Goal: Task Accomplishment & Management: Manage account settings

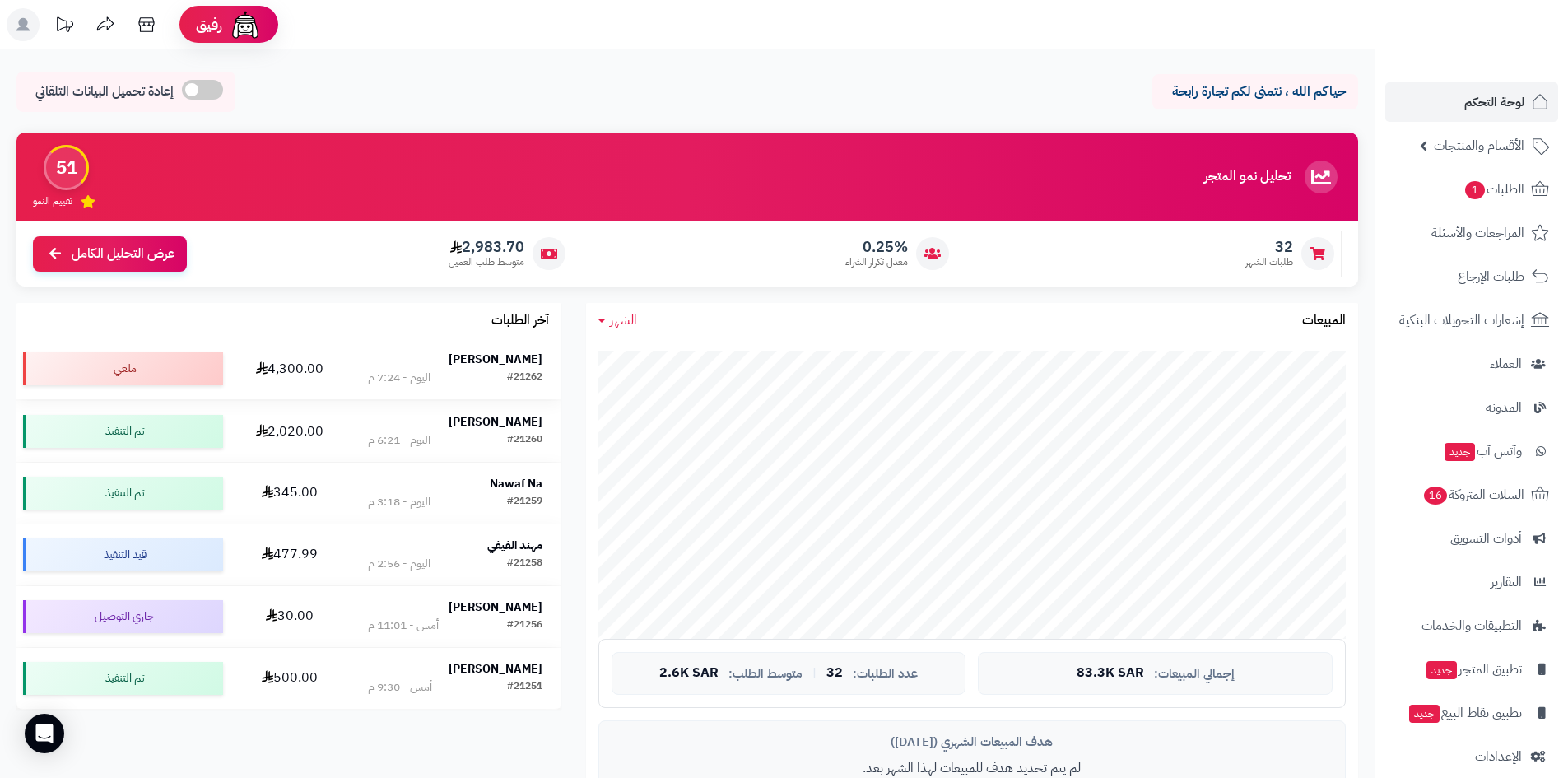
click at [521, 354] on strong "[PERSON_NAME]" at bounding box center [495, 360] width 94 height 17
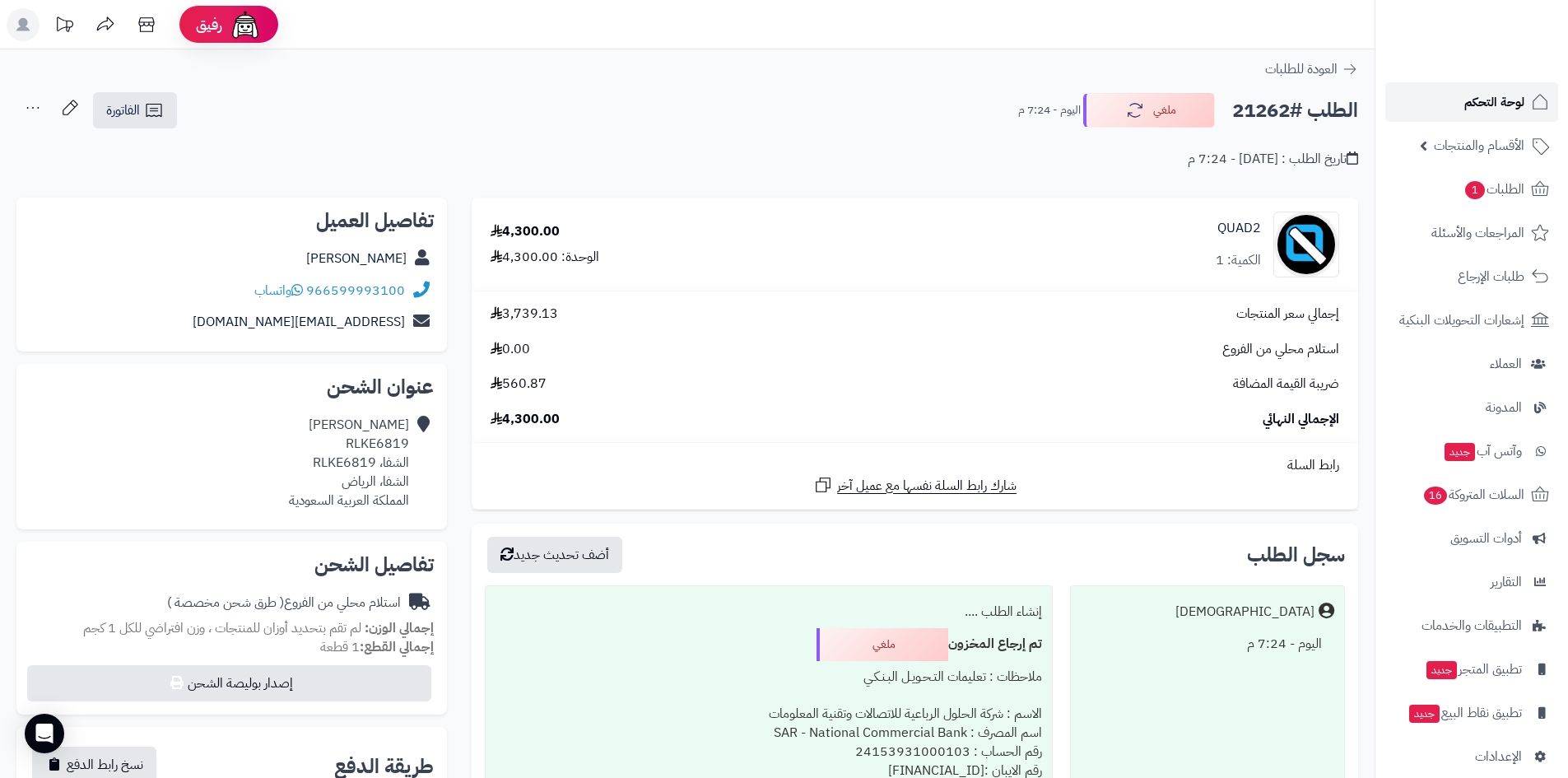
click at [1456, 115] on link "لوحة التحكم" at bounding box center [1472, 102] width 173 height 39
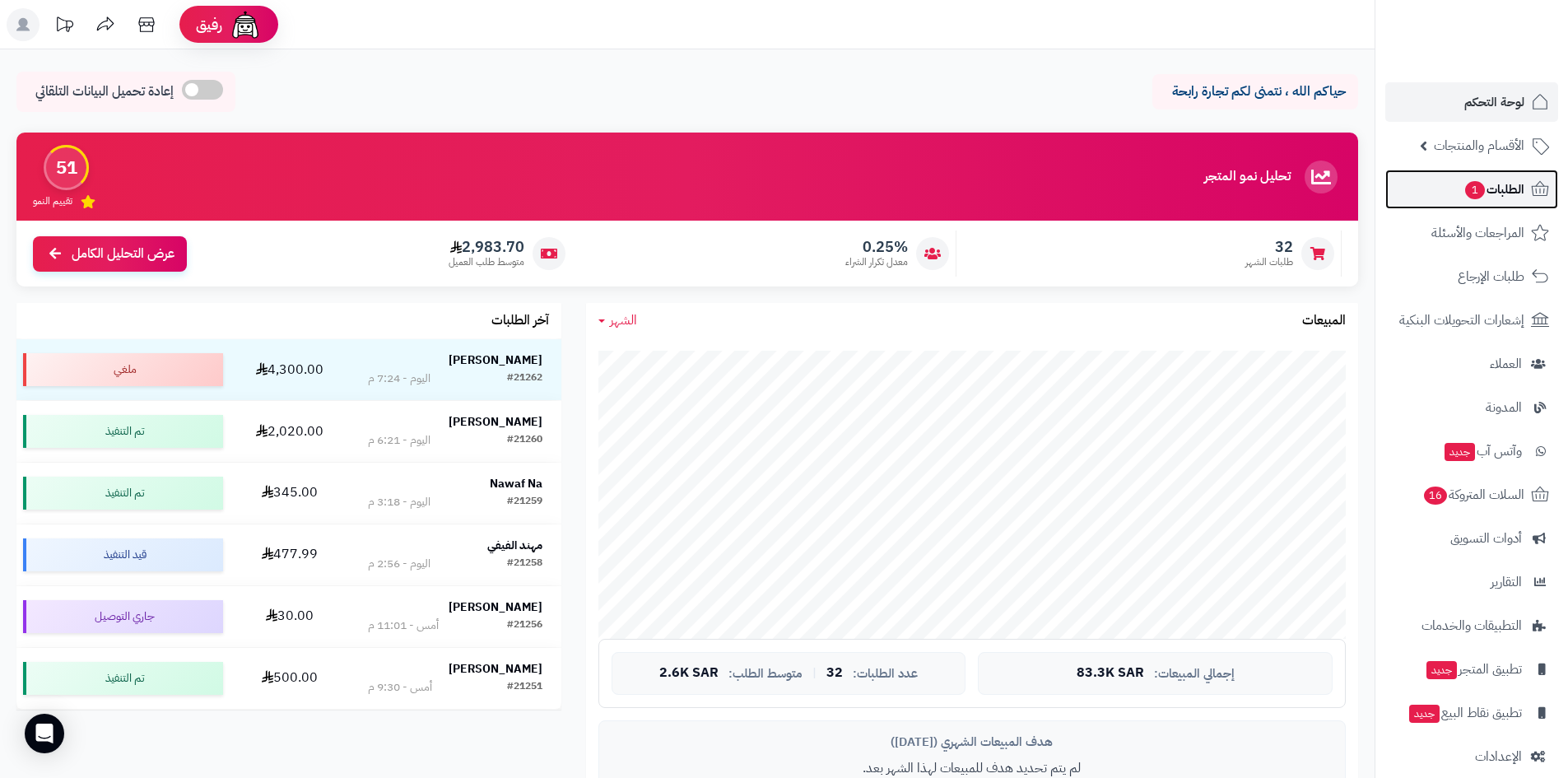
click at [1444, 184] on link "الطلبات 1" at bounding box center [1472, 189] width 173 height 39
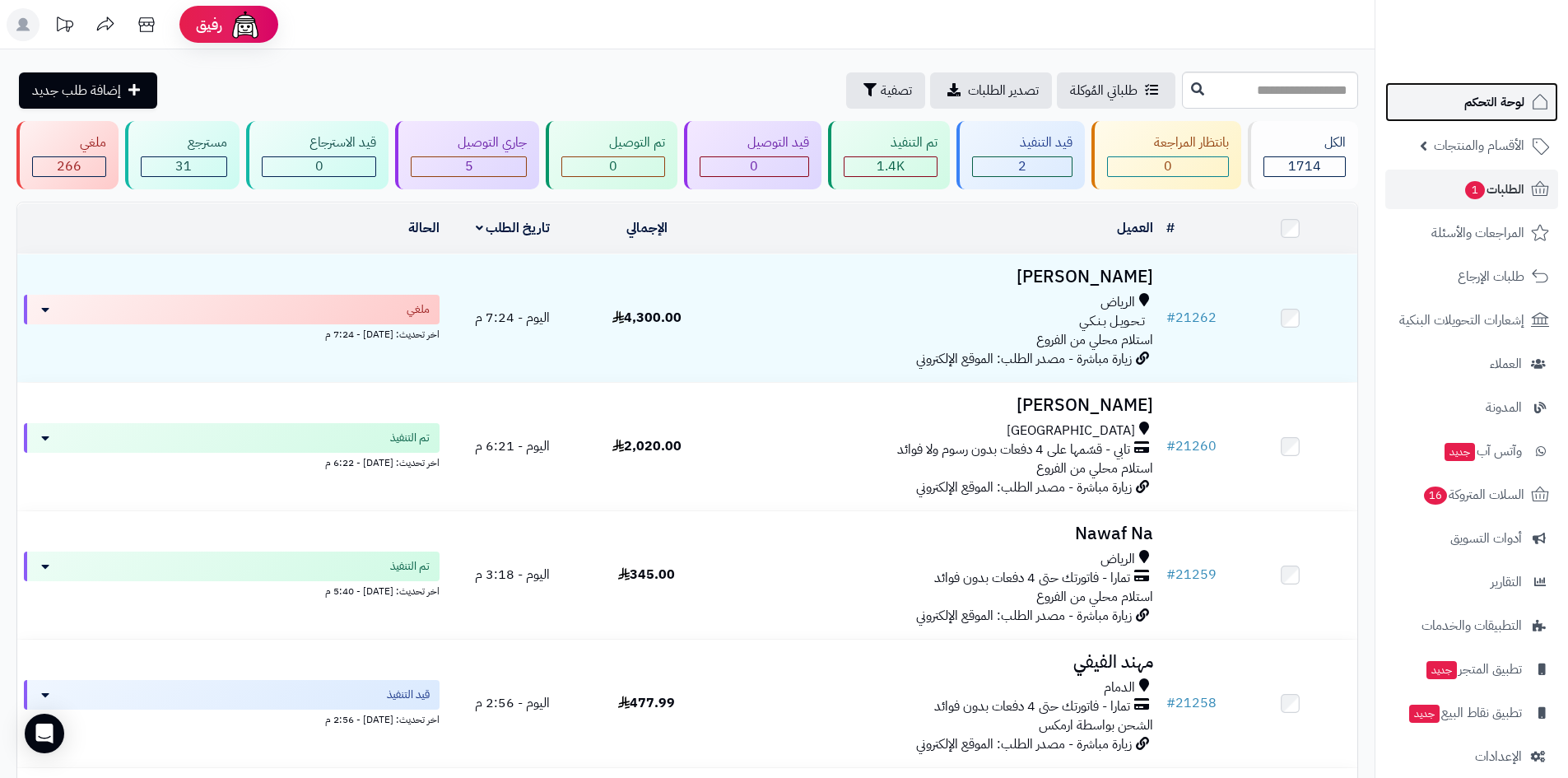
click at [1472, 113] on link "لوحة التحكم" at bounding box center [1472, 102] width 173 height 39
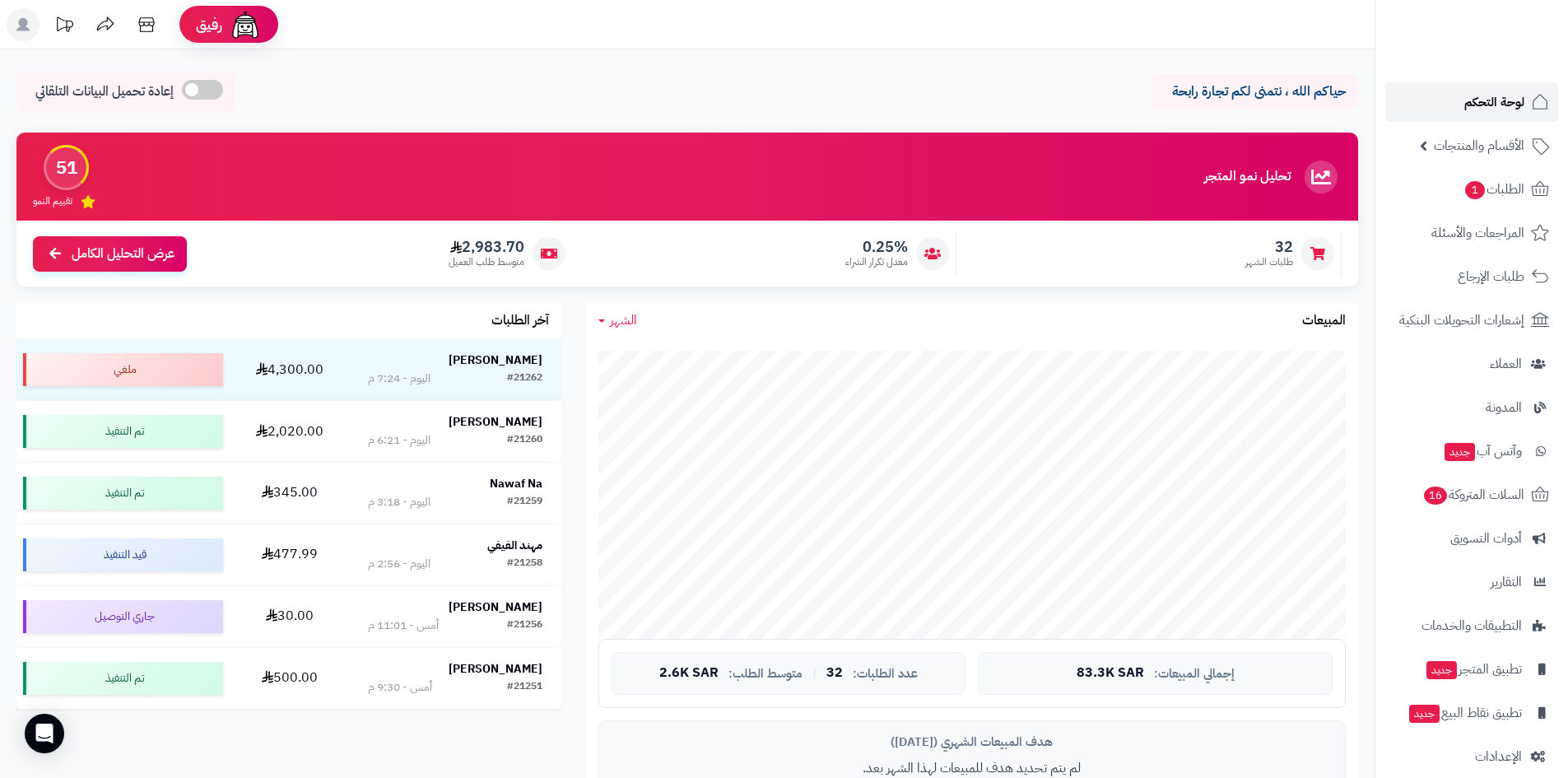
click at [1457, 94] on link "لوحة التحكم" at bounding box center [1472, 102] width 173 height 39
click at [1490, 111] on span "لوحة التحكم" at bounding box center [1495, 101] width 61 height 23
click at [1458, 99] on link "لوحة التحكم" at bounding box center [1472, 102] width 173 height 39
click at [1455, 101] on link "لوحة التحكم" at bounding box center [1472, 102] width 173 height 39
click at [1444, 100] on link "لوحة التحكم" at bounding box center [1472, 102] width 173 height 39
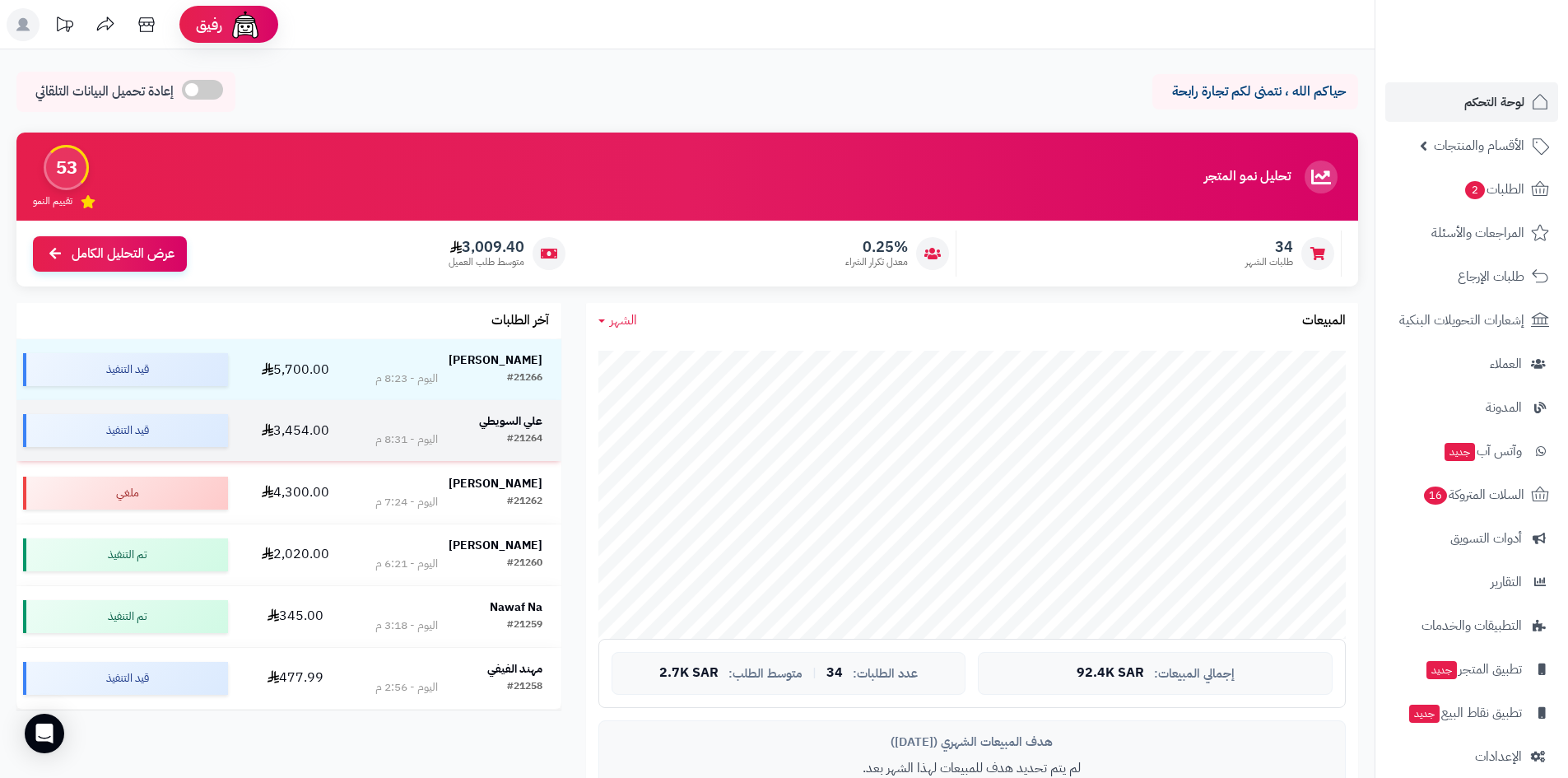
click at [483, 409] on td "علي السويطي #21264 اليوم - 8:31 م" at bounding box center [458, 429] width 205 height 61
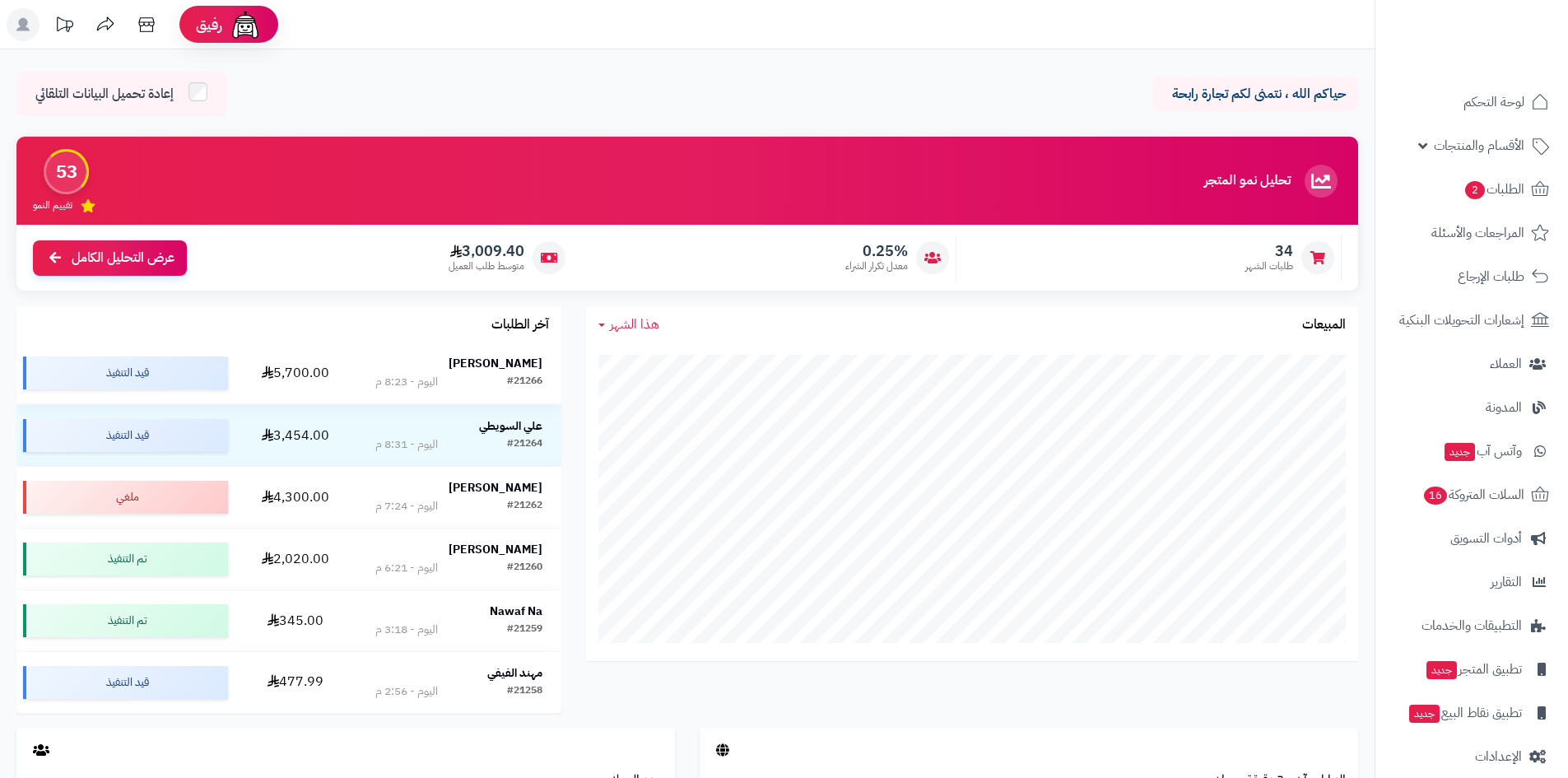
click at [520, 357] on strong "[PERSON_NAME]" at bounding box center [495, 363] width 94 height 17
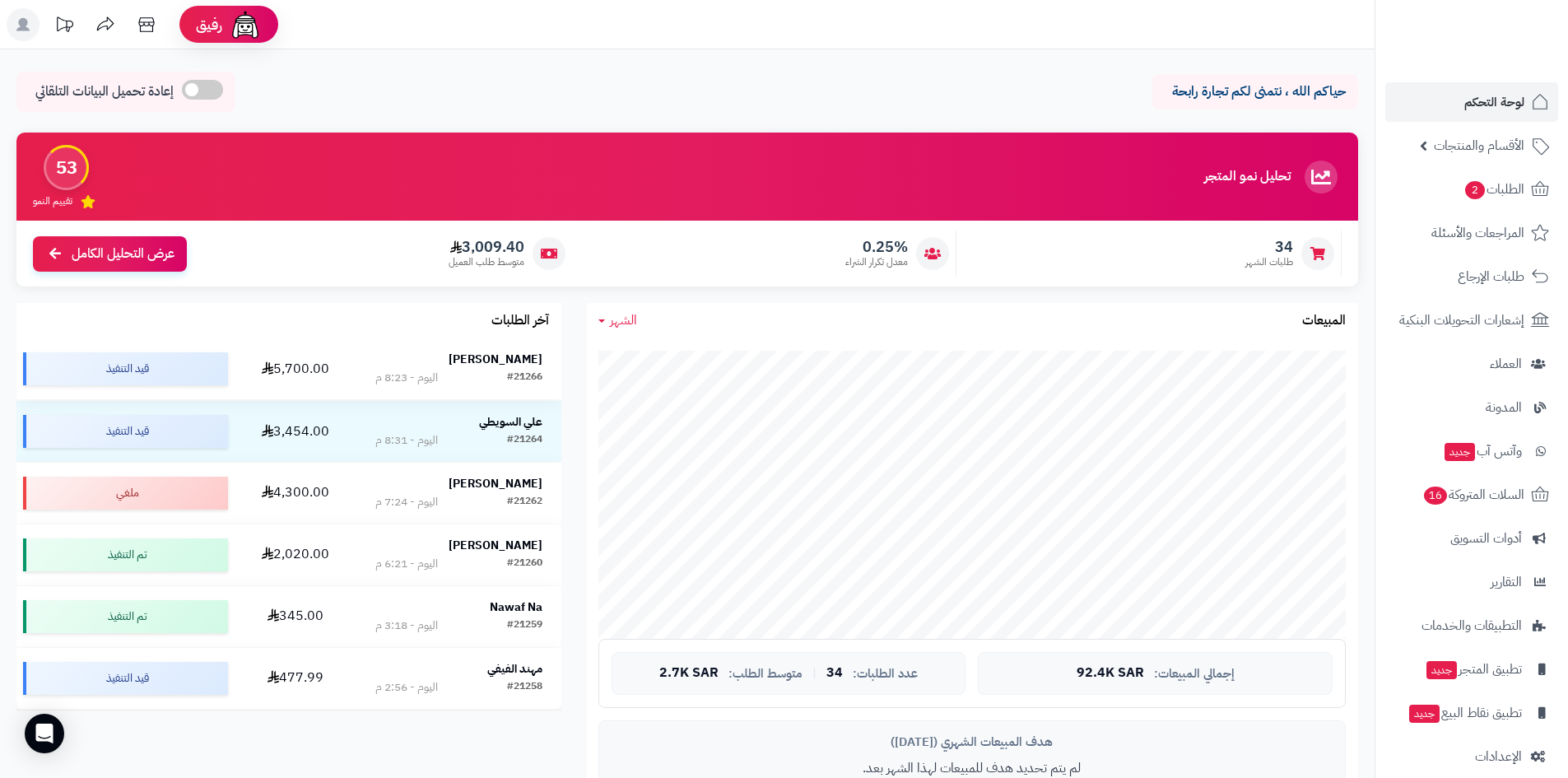
click at [493, 354] on strong "[PERSON_NAME]" at bounding box center [495, 360] width 94 height 17
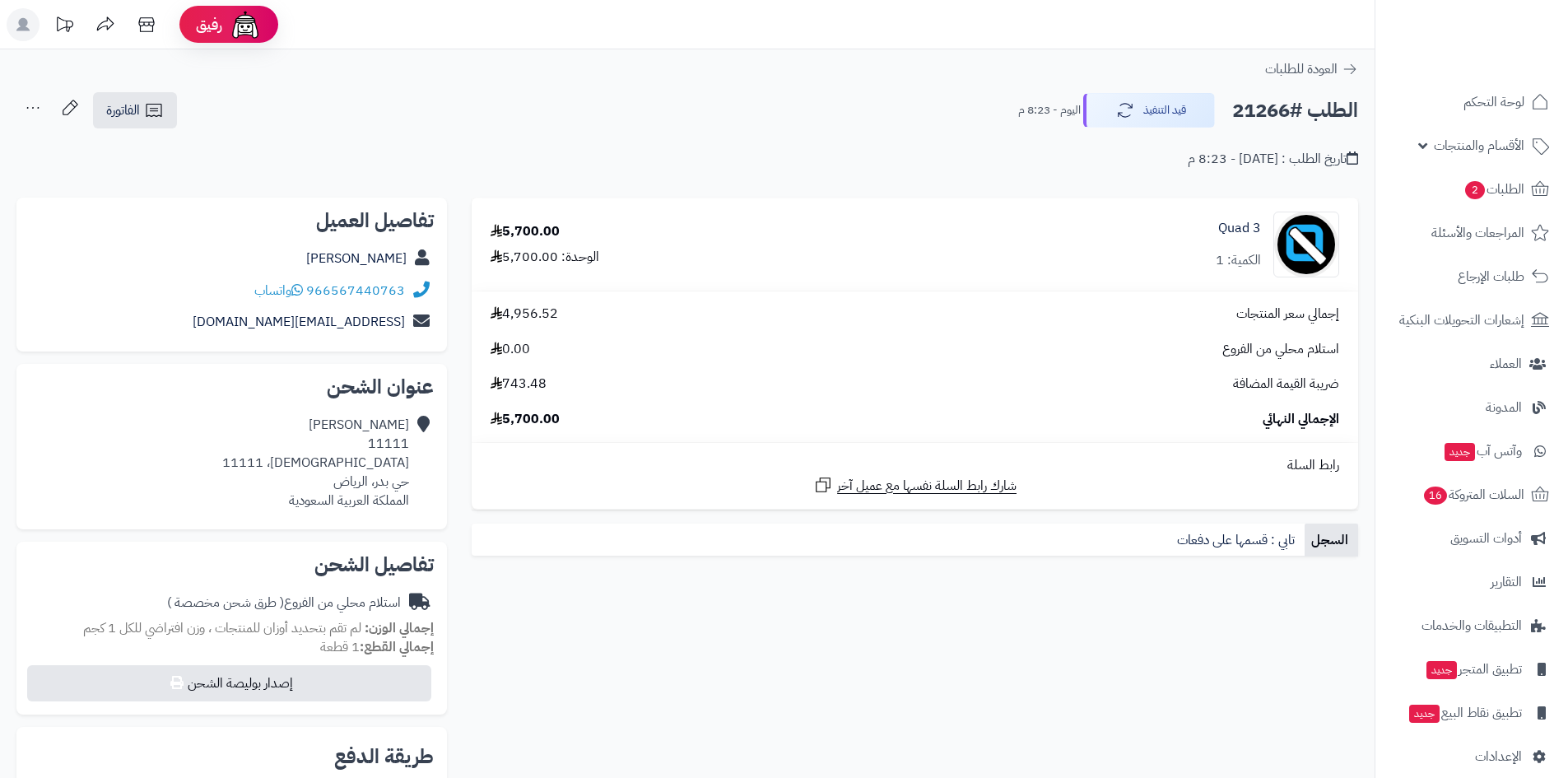
click at [1265, 114] on h2 "الطلب #21266" at bounding box center [1295, 111] width 126 height 34
copy h2 "21266"
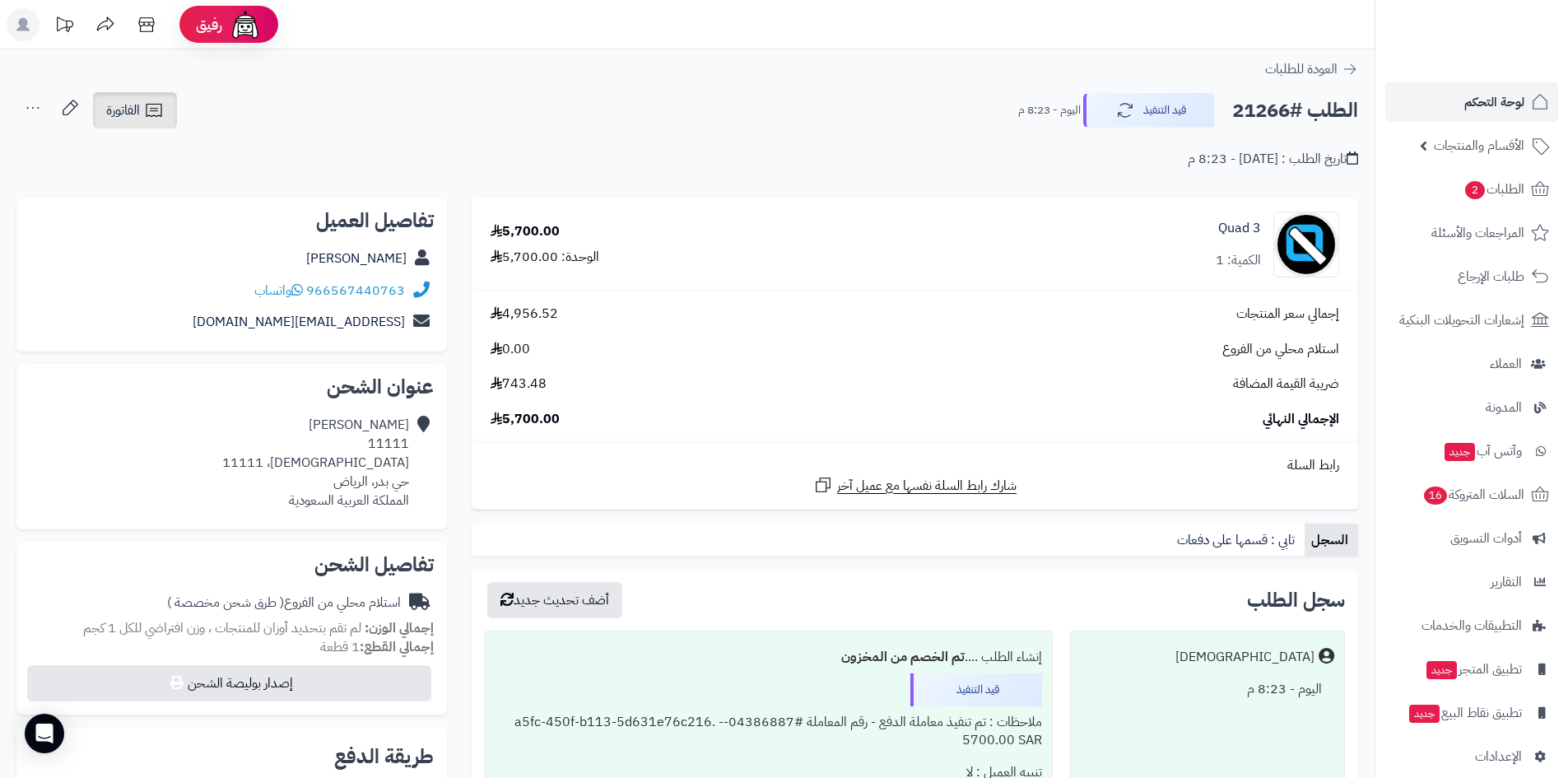
click at [160, 120] on icon at bounding box center [153, 110] width 20 height 20
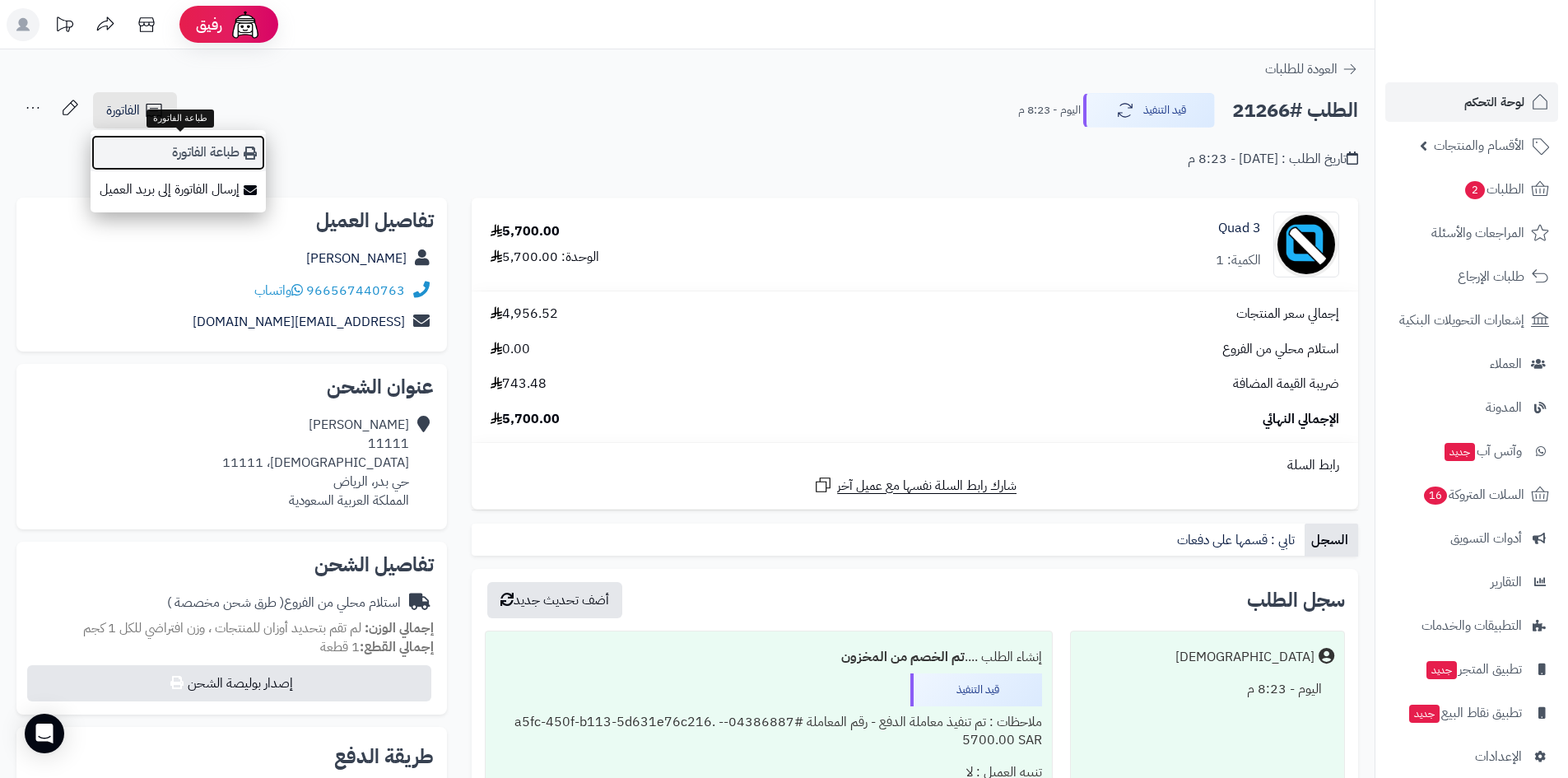
click at [195, 162] on link "طباعة الفاتورة" at bounding box center [178, 152] width 176 height 37
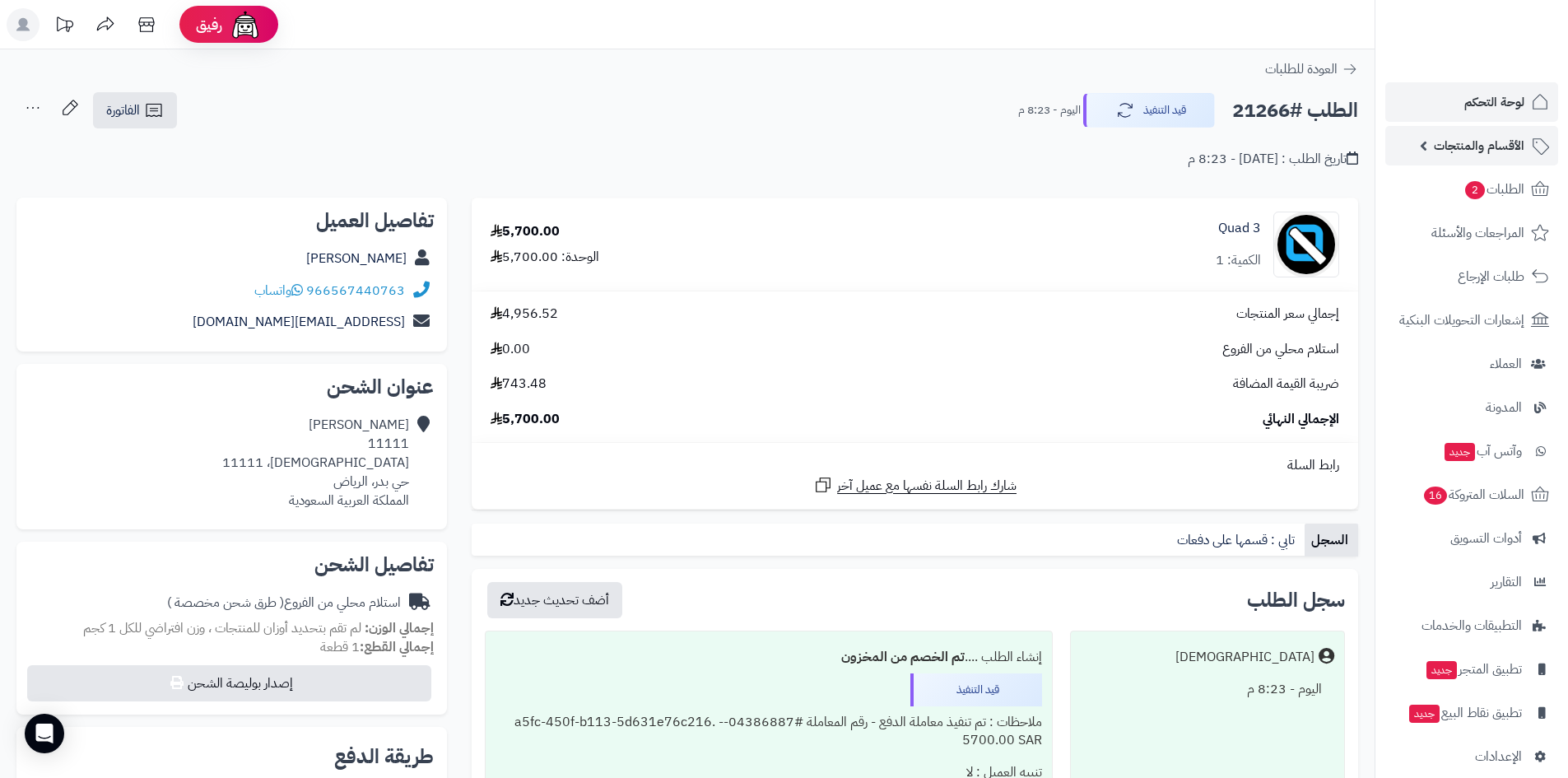
click at [1461, 151] on span "الأقسام والمنتجات" at bounding box center [1479, 145] width 90 height 23
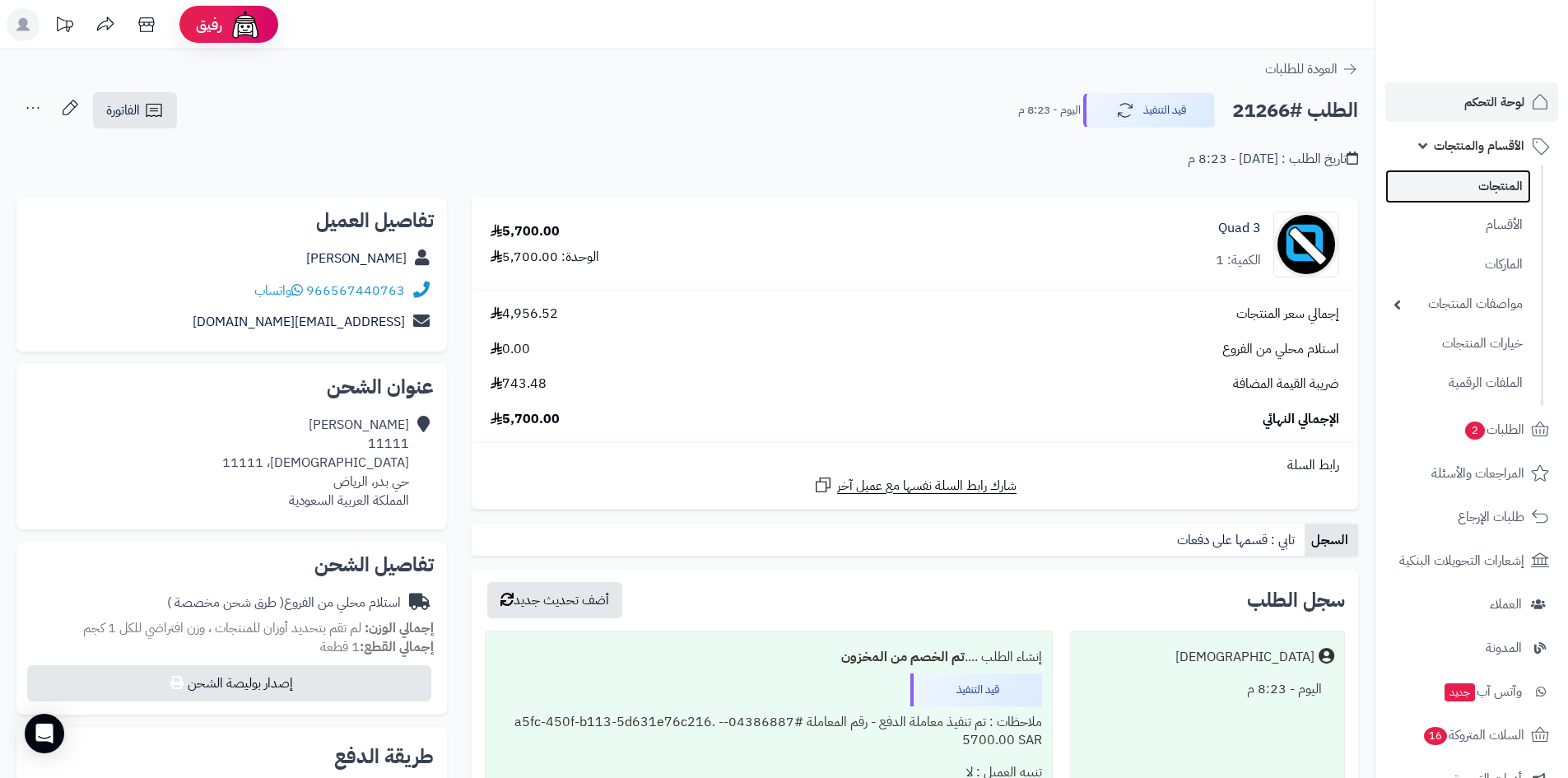
click at [1470, 171] on link "المنتجات" at bounding box center [1458, 187] width 146 height 34
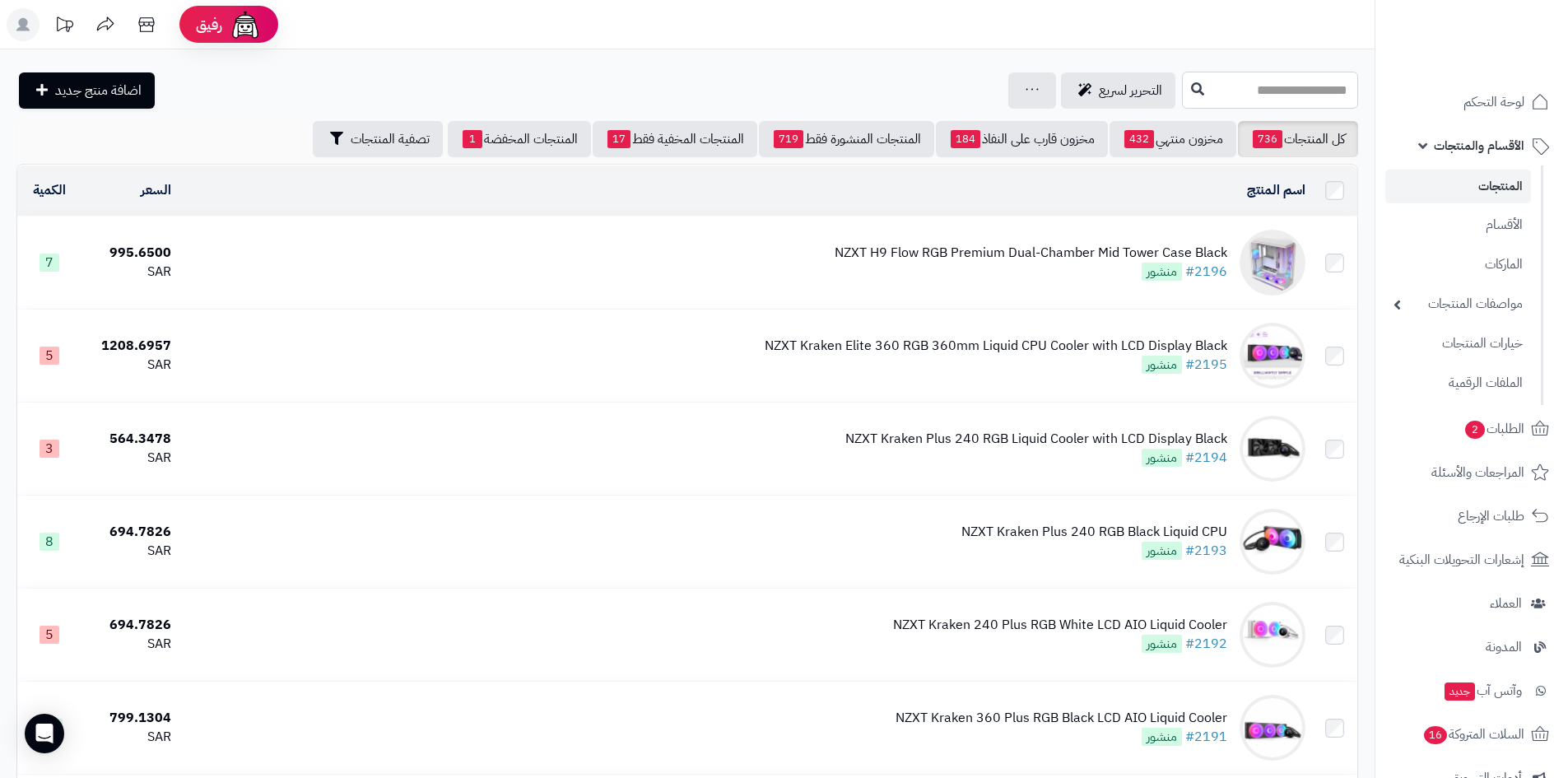
click at [1190, 80] on input "text" at bounding box center [1270, 89] width 176 height 37
paste input "**********"
type input "**********"
click at [1467, 92] on span "لوحة التحكم" at bounding box center [1495, 101] width 61 height 23
click at [1473, 104] on span "لوحة التحكم" at bounding box center [1495, 101] width 61 height 23
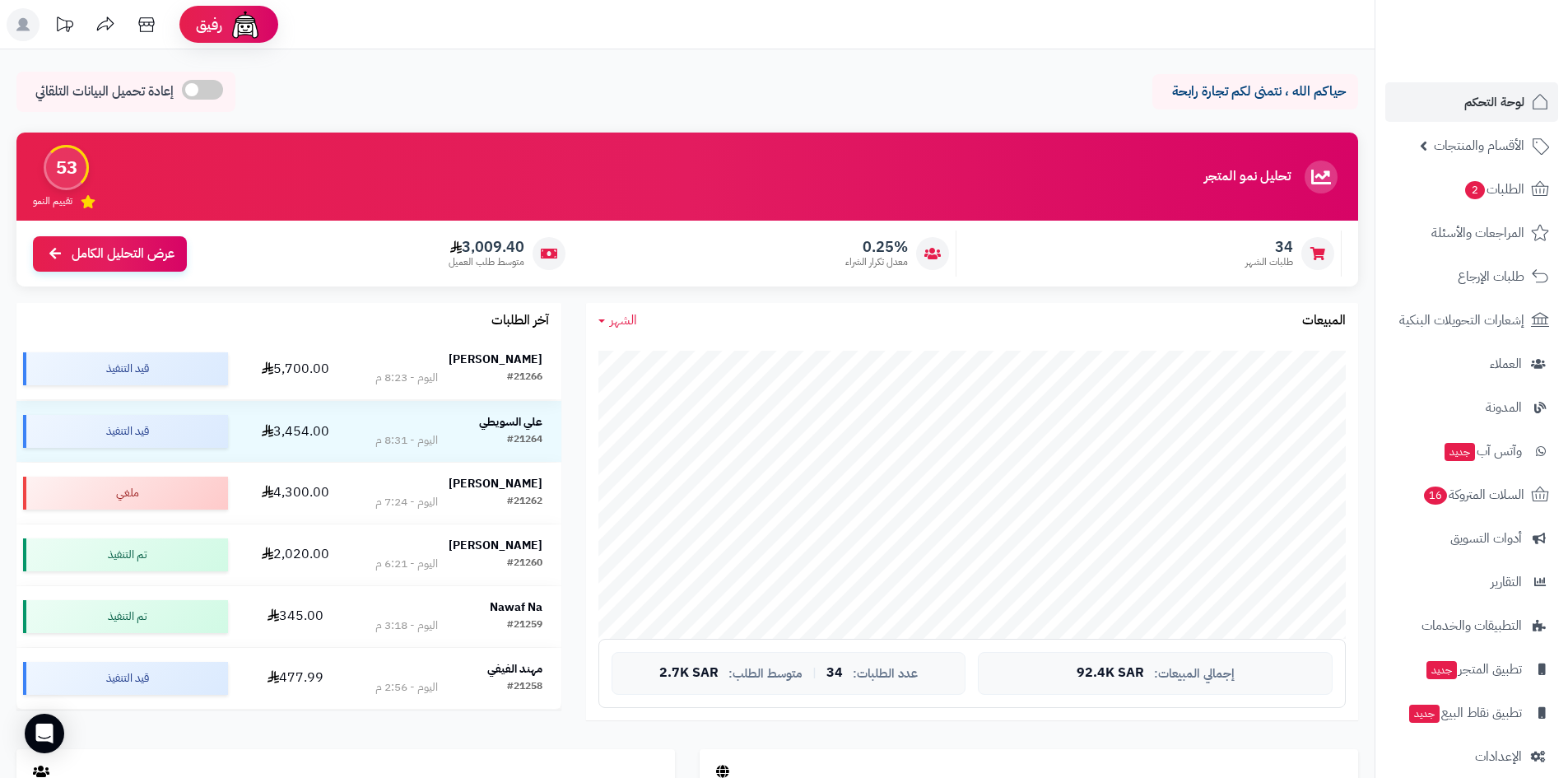
click at [505, 354] on strong "[PERSON_NAME]" at bounding box center [495, 360] width 94 height 17
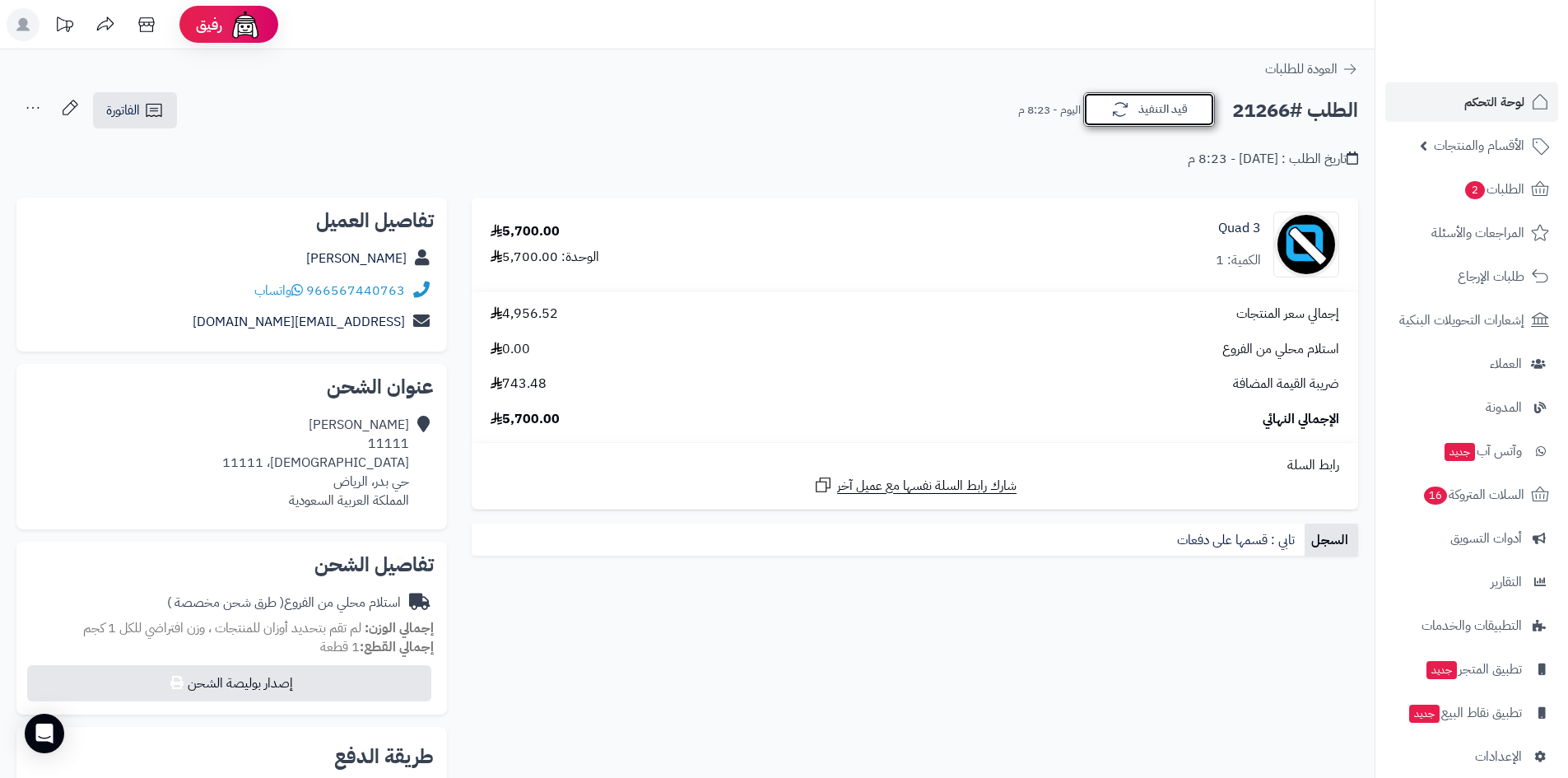
click at [1190, 116] on button "قيد التنفيذ" at bounding box center [1149, 109] width 132 height 35
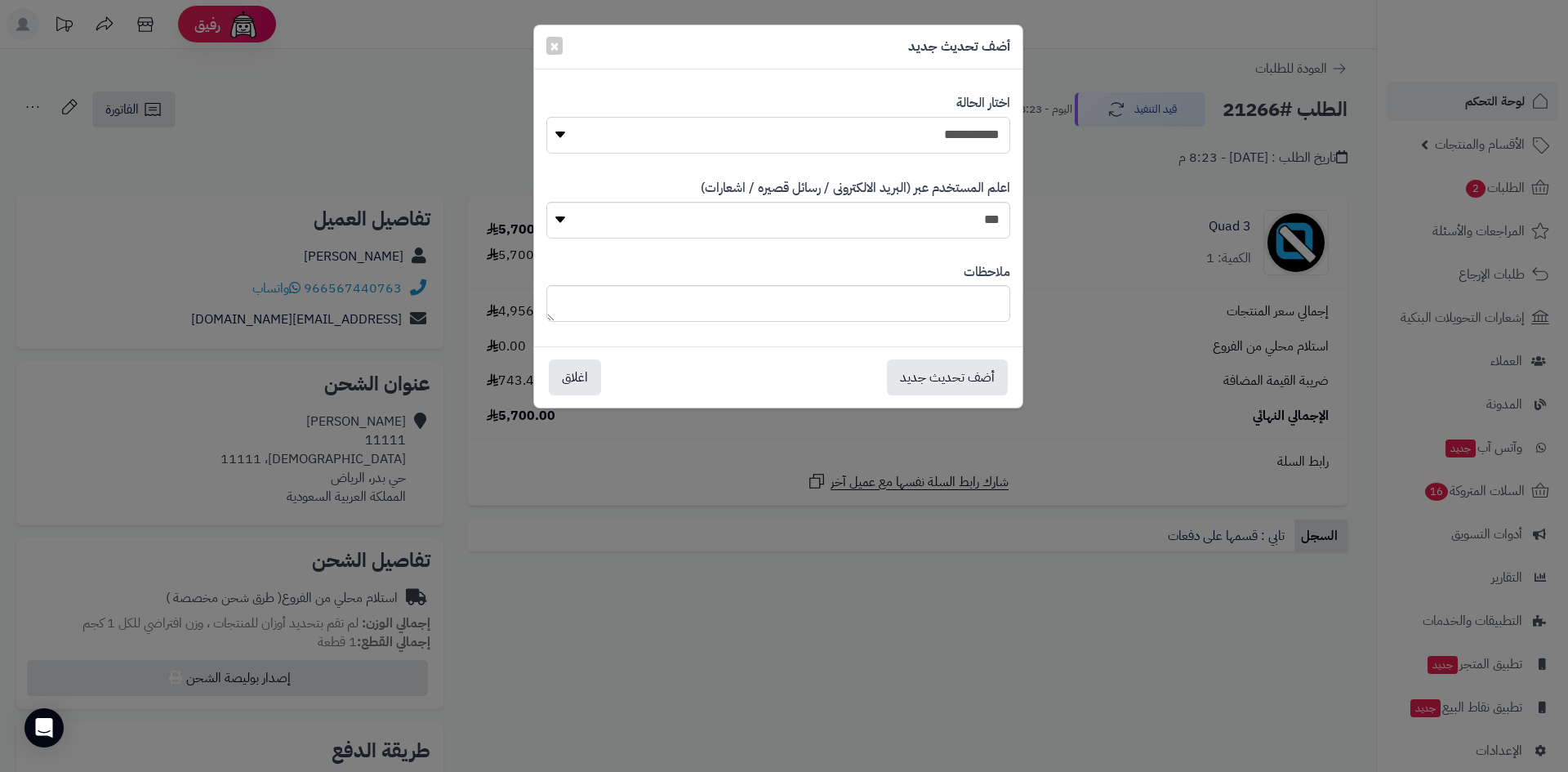
click at [975, 128] on select "**********" at bounding box center [778, 134] width 464 height 36
select select "*"
click at [546, 117] on select "**********" at bounding box center [778, 134] width 464 height 36
click at [971, 386] on button "أضف تحديث جديد" at bounding box center [947, 376] width 121 height 36
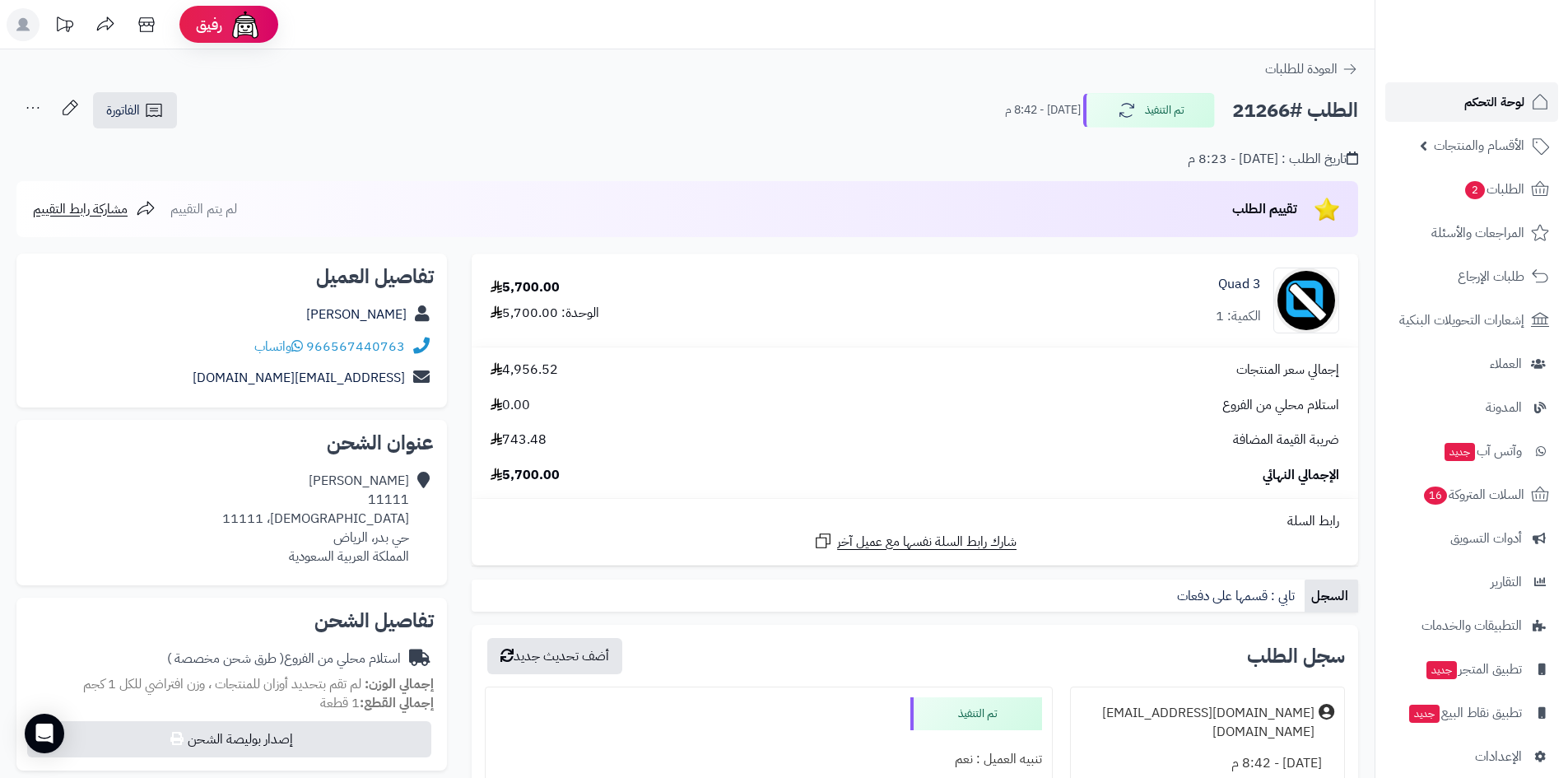
click at [1446, 109] on link "لوحة التحكم" at bounding box center [1472, 102] width 173 height 39
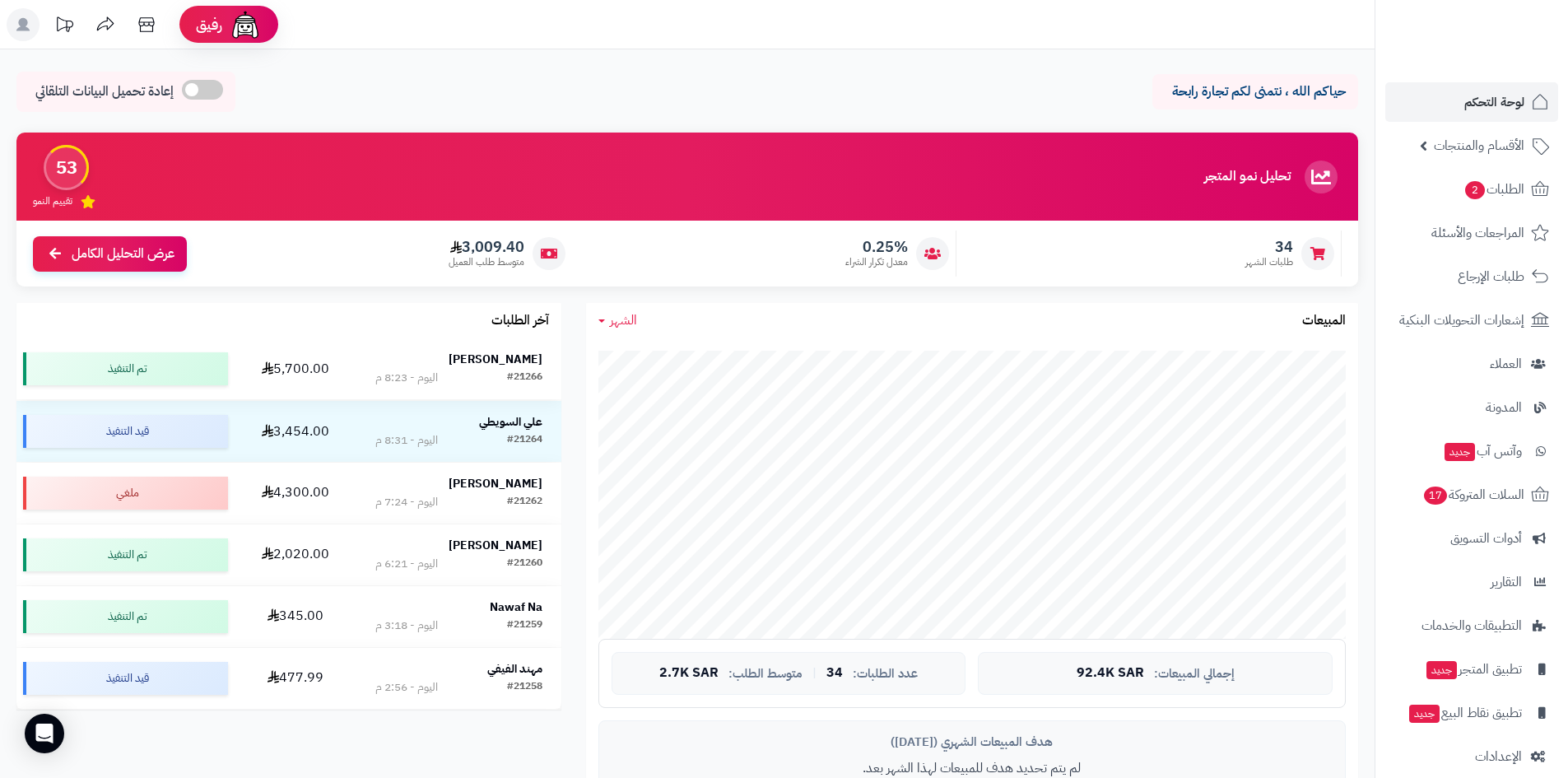
click at [510, 353] on strong "[PERSON_NAME]" at bounding box center [495, 360] width 94 height 17
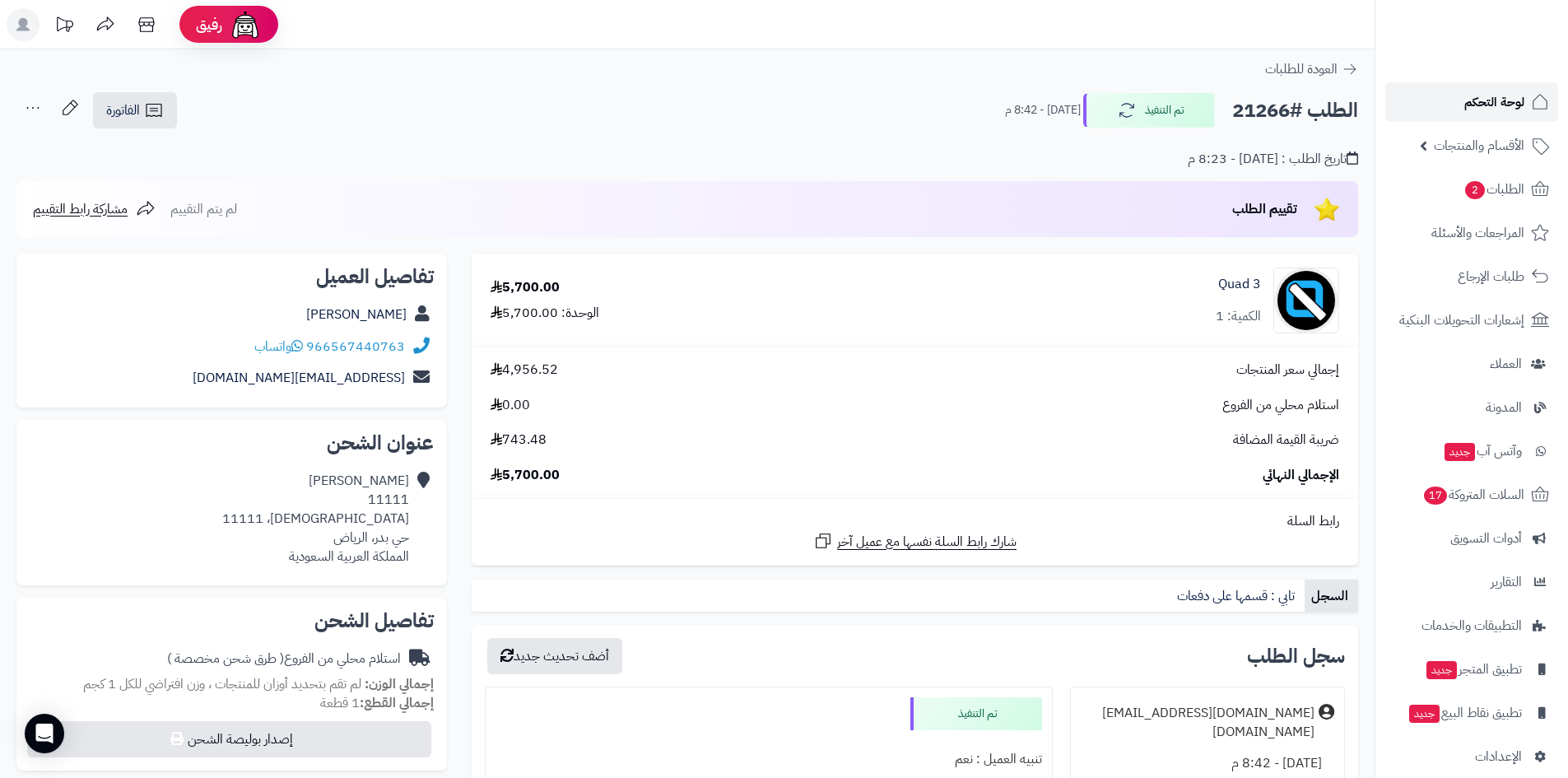
drag, startPoint x: 1470, startPoint y: 84, endPoint x: 1466, endPoint y: 92, distance: 8.9
click at [1470, 84] on link "لوحة التحكم" at bounding box center [1472, 102] width 173 height 39
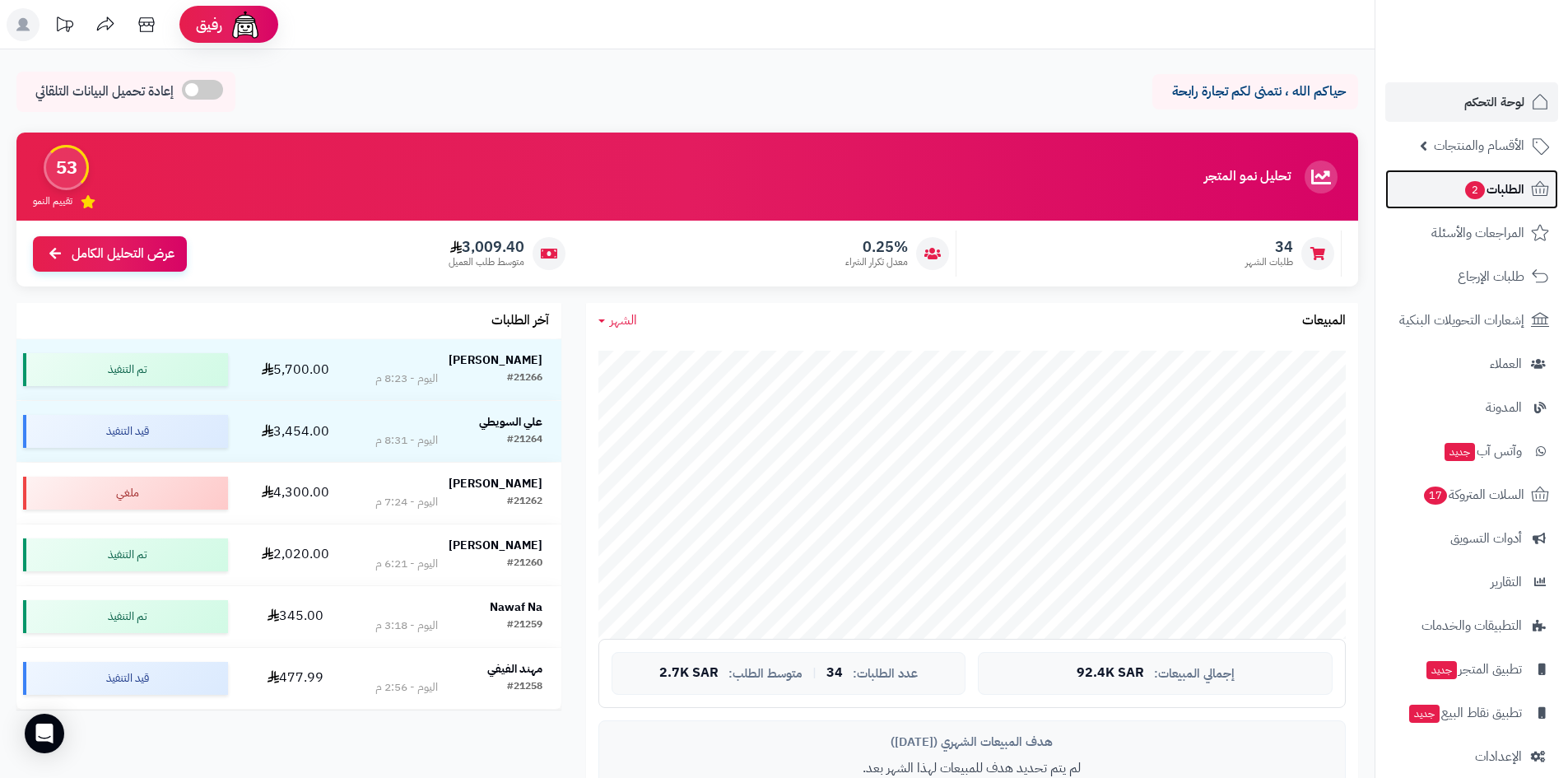
click at [1464, 182] on span "الطلبات 2" at bounding box center [1494, 189] width 61 height 23
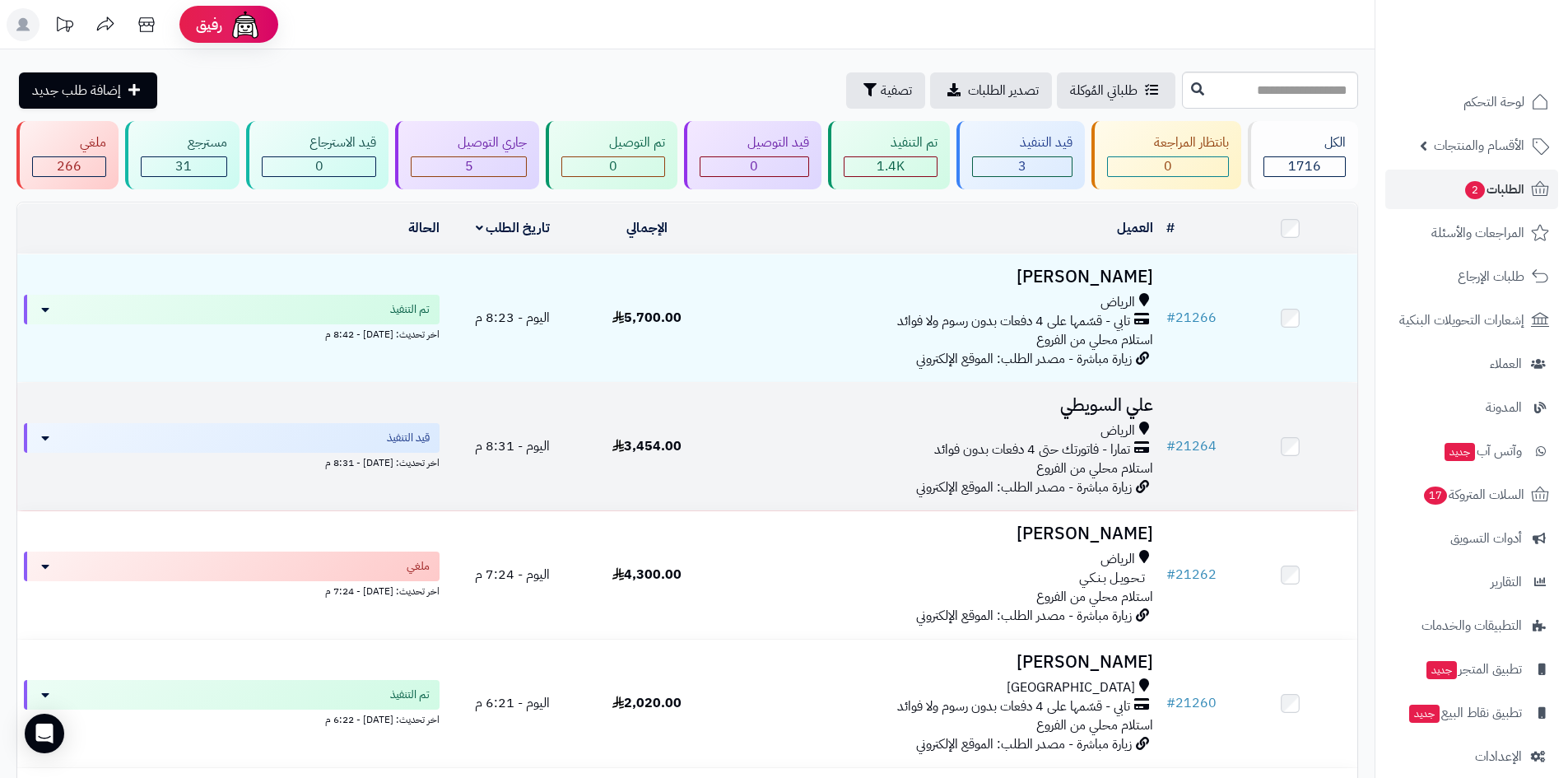
click at [1082, 399] on h3 "علي السويطي" at bounding box center [937, 406] width 433 height 19
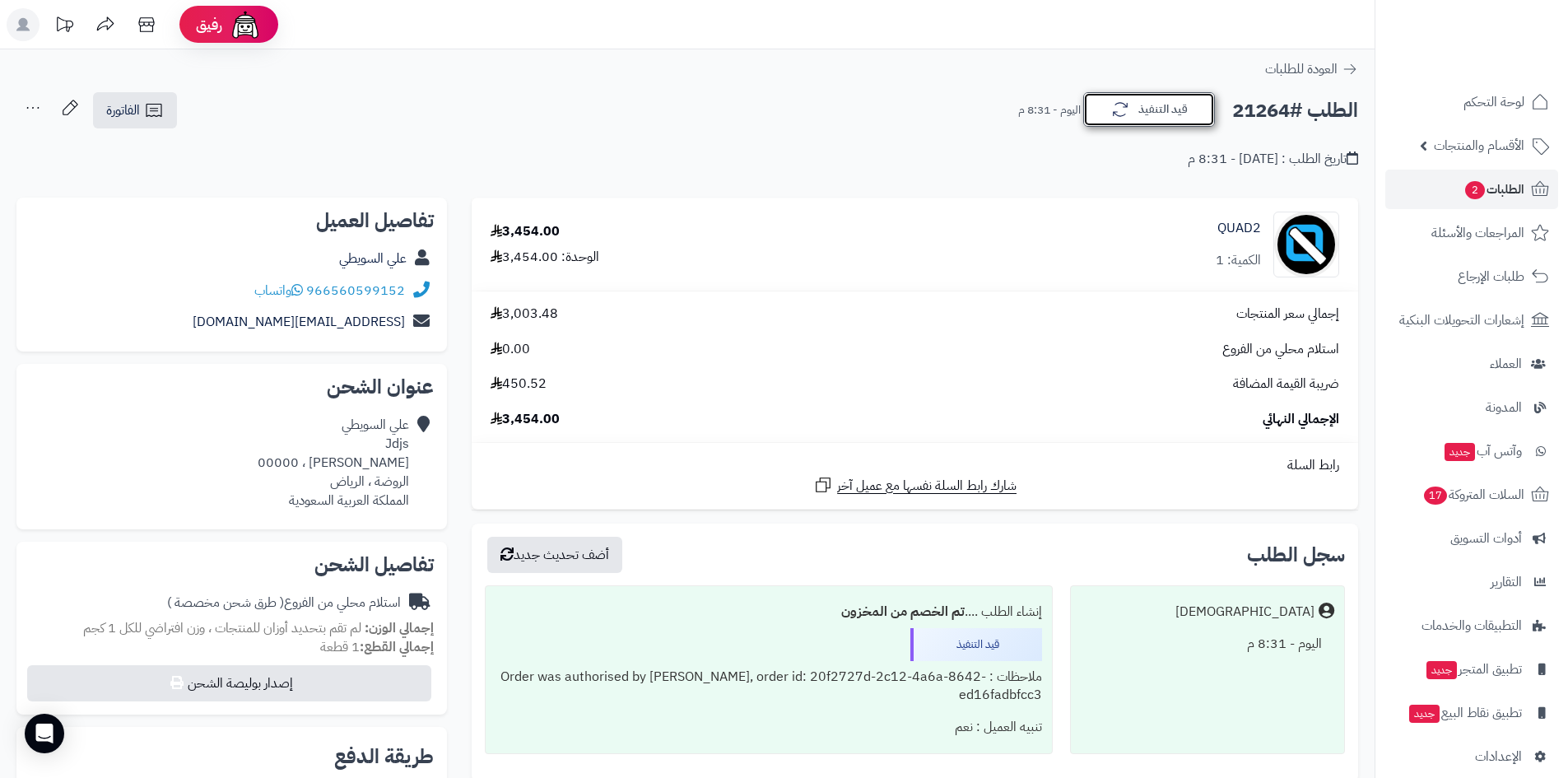
click at [1098, 104] on button "قيد التنفيذ" at bounding box center [1149, 109] width 132 height 35
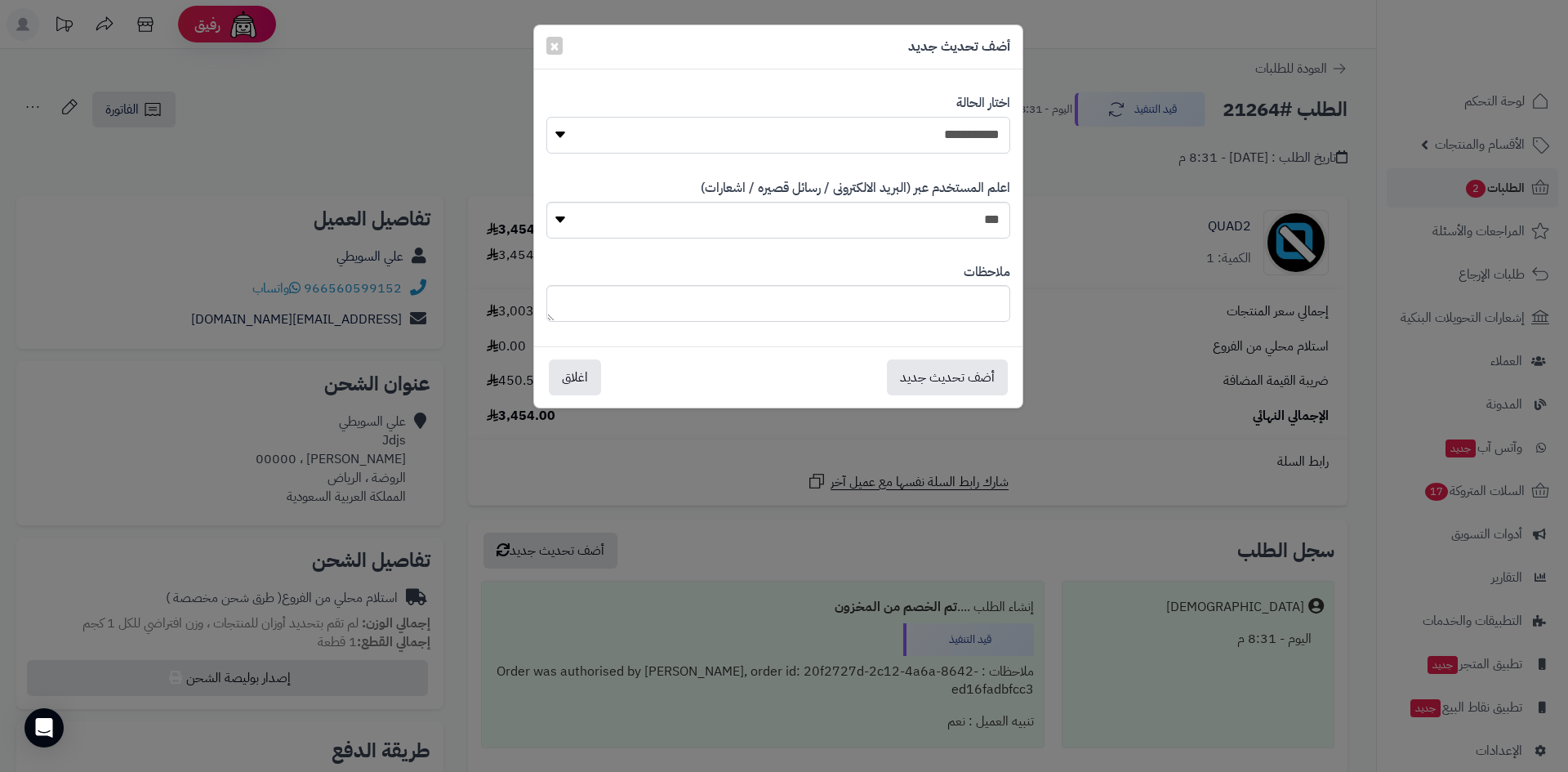
click at [972, 134] on select "**********" at bounding box center [778, 134] width 464 height 36
select select "*"
click at [546, 117] on select "**********" at bounding box center [778, 134] width 464 height 36
click at [971, 377] on button "أضف تحديث جديد" at bounding box center [947, 376] width 121 height 36
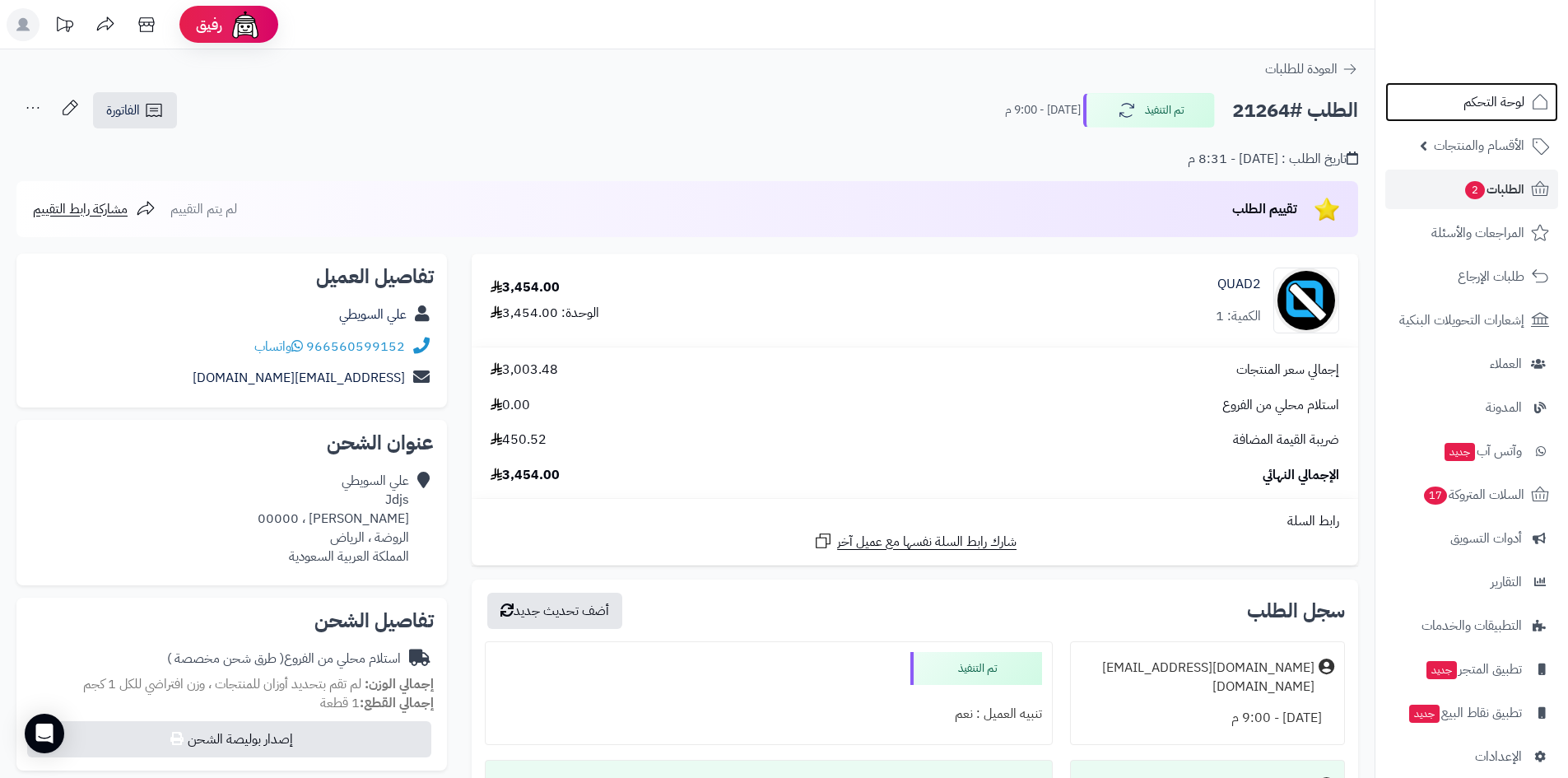
click at [1435, 94] on link "لوحة التحكم" at bounding box center [1472, 102] width 173 height 39
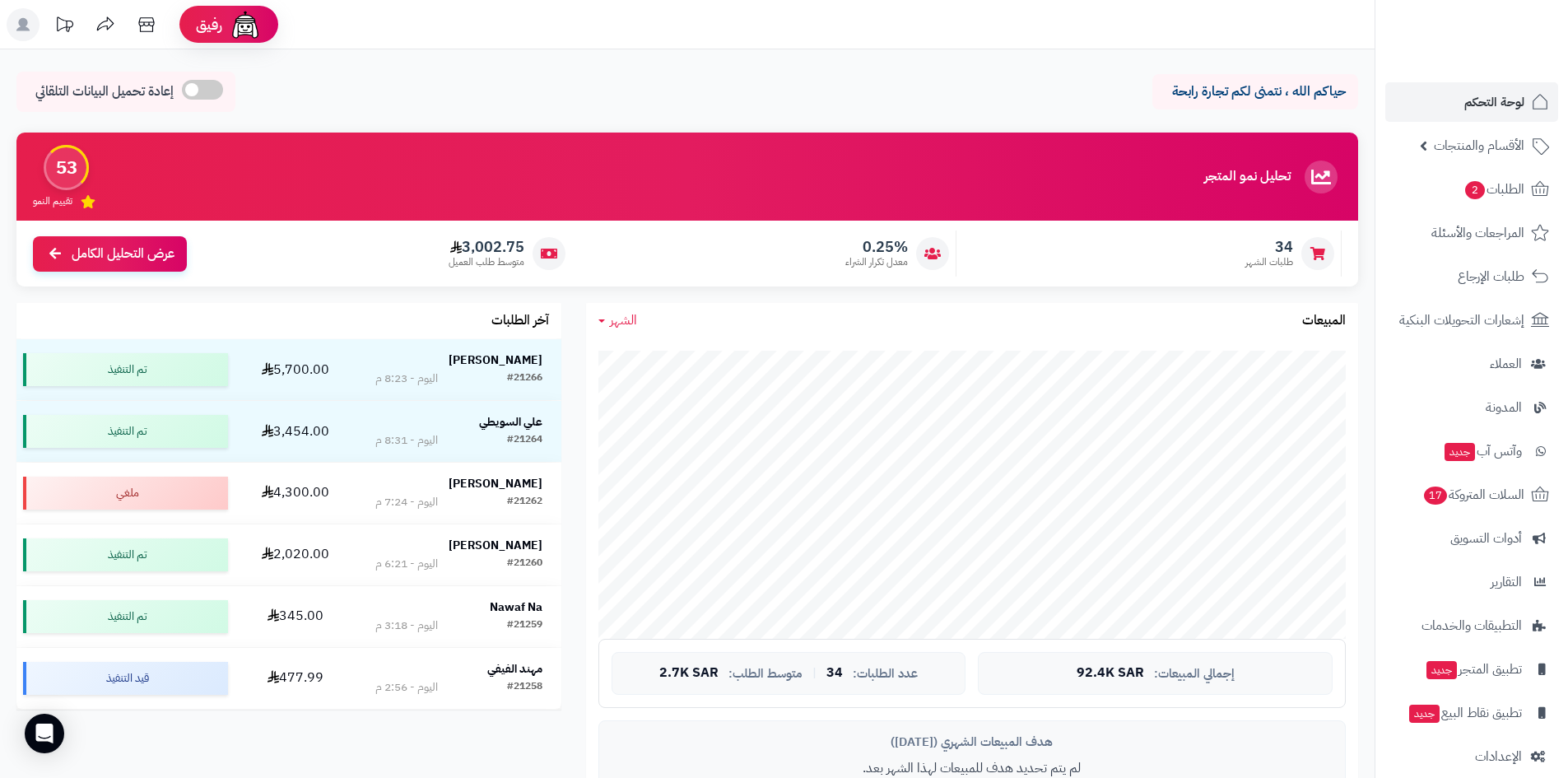
click at [1485, 125] on ul "لوحة التحكم الأقسام والمنتجات المنتجات الأقسام الماركات مواصفات المنتجات مواصفا…" at bounding box center [1472, 429] width 193 height 694
click at [1485, 90] on span "لوحة التحكم" at bounding box center [1495, 101] width 61 height 23
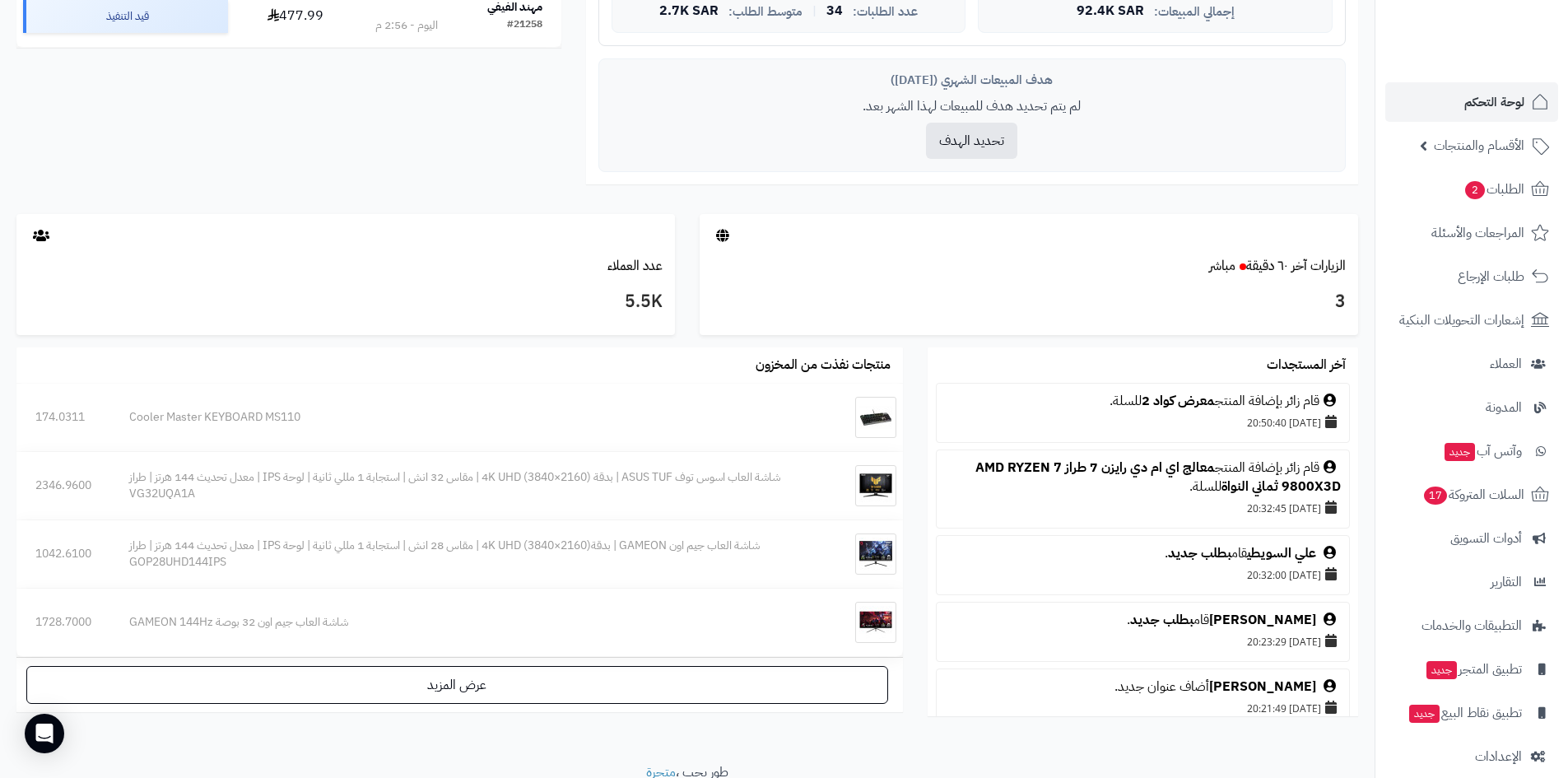
scroll to position [729, 0]
